Goal: Task Accomplishment & Management: Use online tool/utility

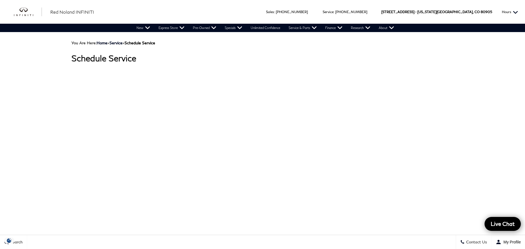
click at [517, 11] on button "Hours" at bounding box center [510, 12] width 22 height 24
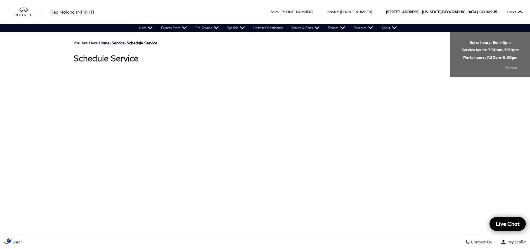
click at [508, 66] on div "close" at bounding box center [489, 65] width 57 height 11
